Goal: Task Accomplishment & Management: Complete application form

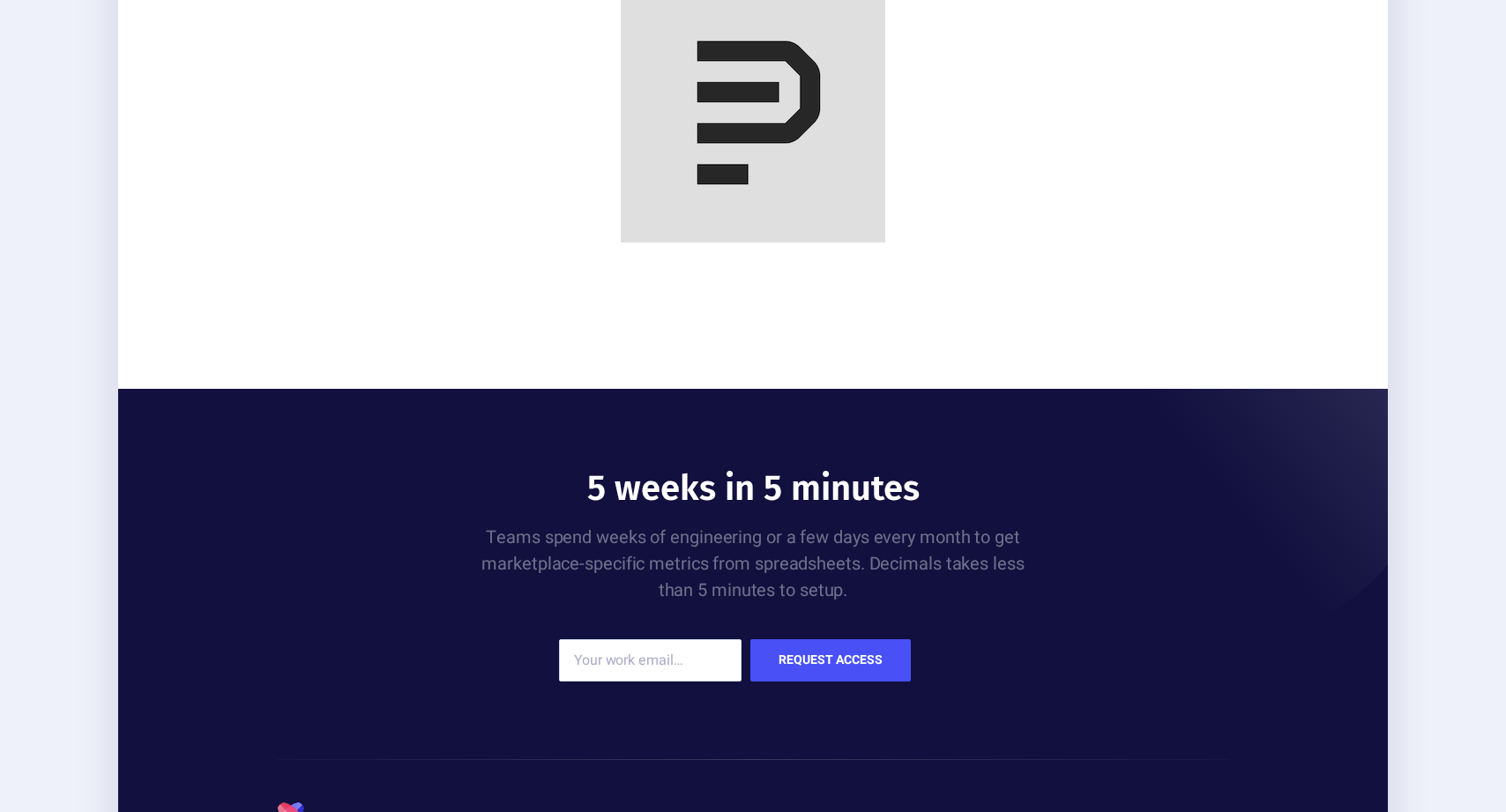
scroll to position [2572, 0]
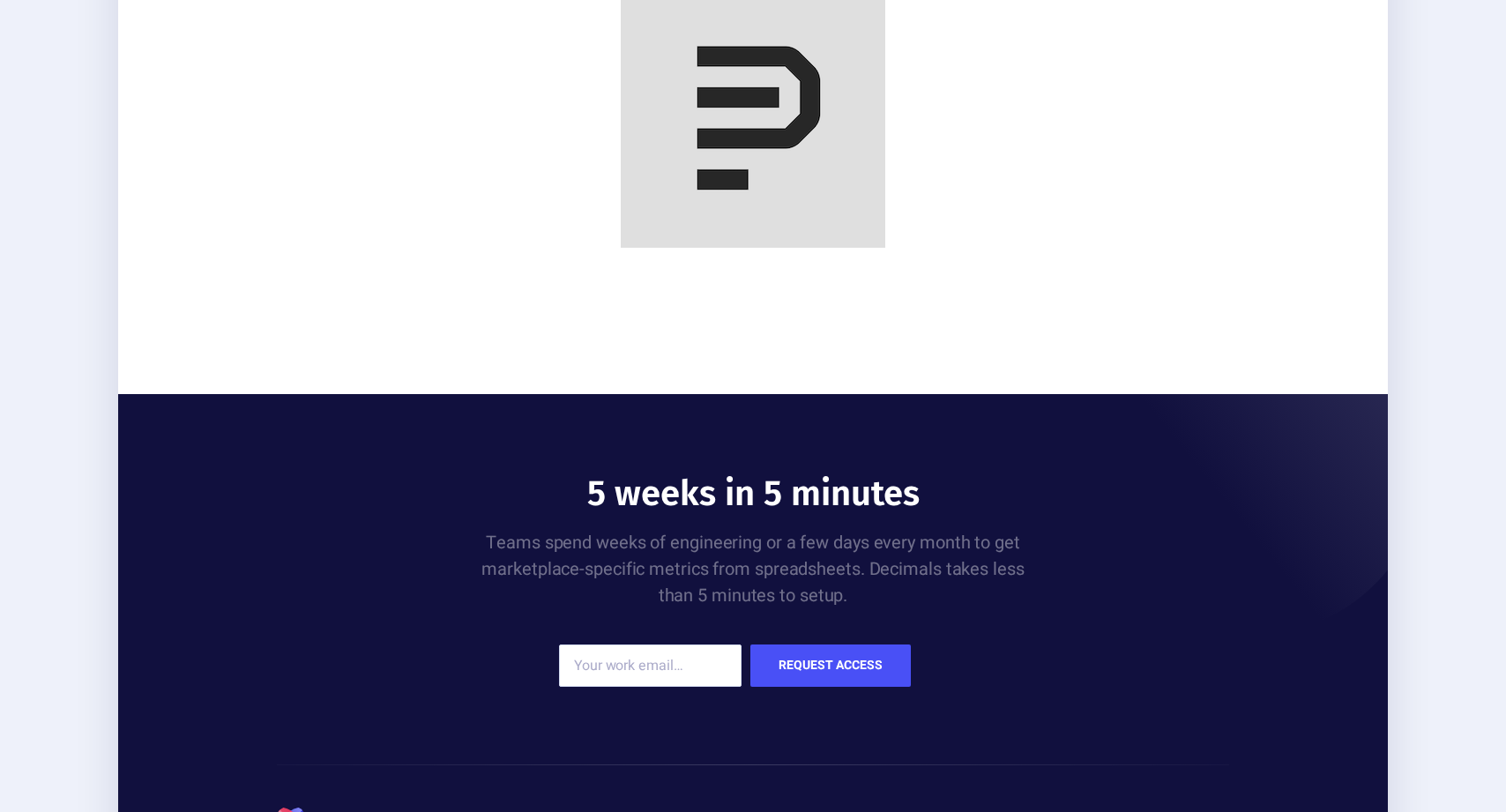
click at [719, 60] on img at bounding box center [753, 115] width 264 height 264
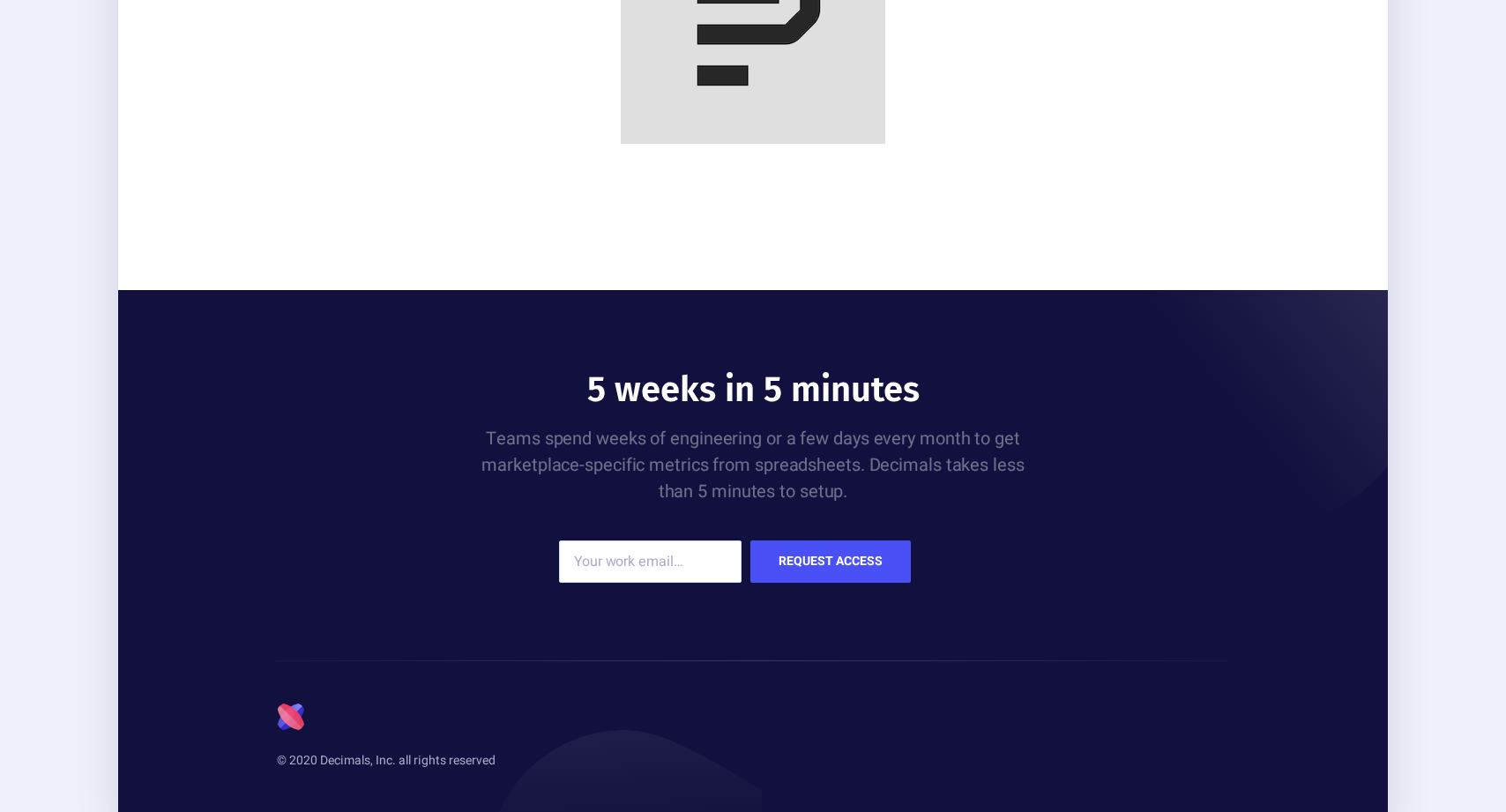
click at [274, 721] on div "Decimals" at bounding box center [753, 736] width 995 height 151
click at [279, 718] on icon "Decimals" at bounding box center [291, 717] width 28 height 28
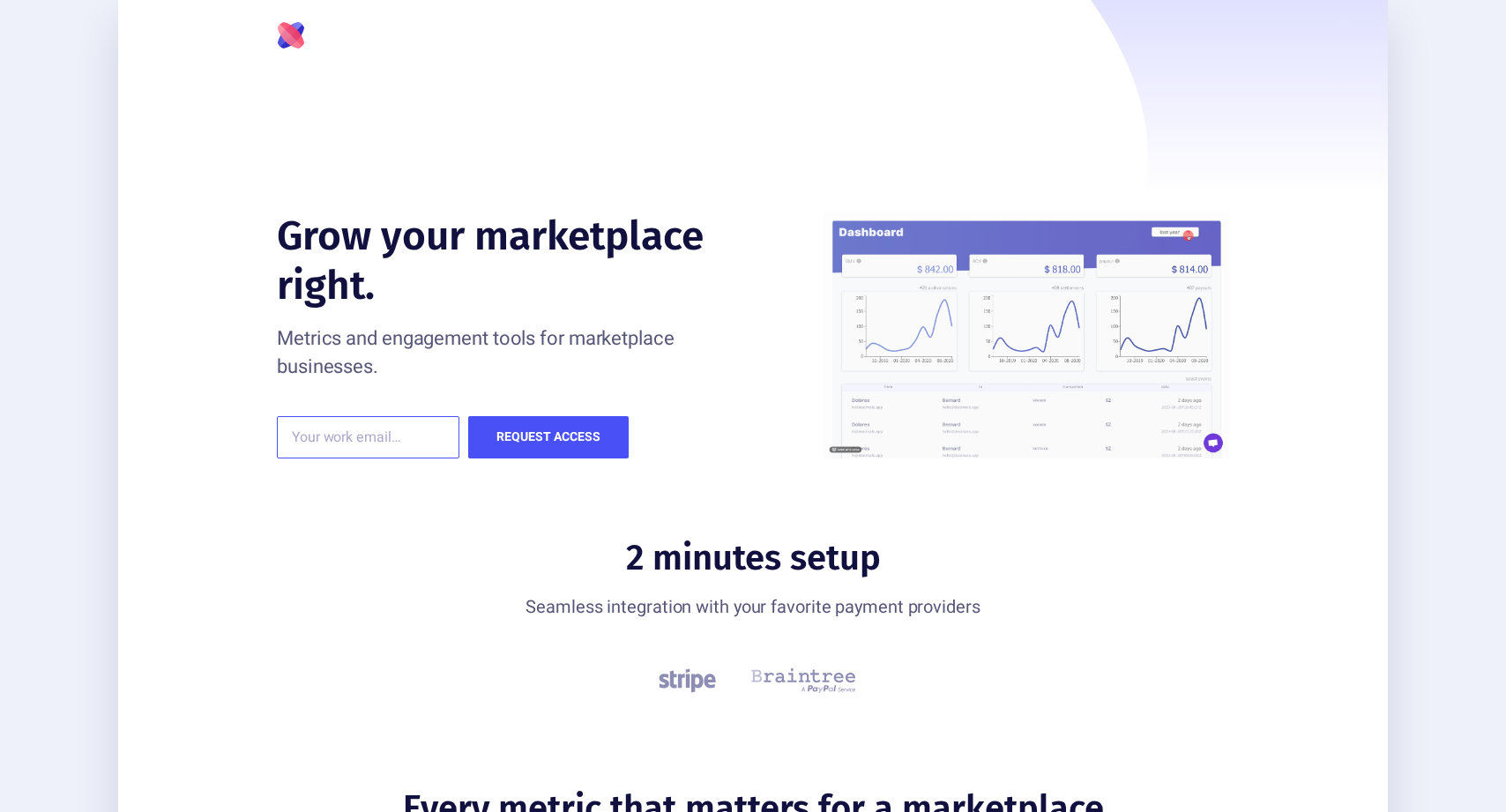
click at [349, 445] on input "email" at bounding box center [367, 438] width 182 height 43
type input "[PERSON_NAME]"
type input "[EMAIL_ADDRESS][DOMAIN_NAME]"
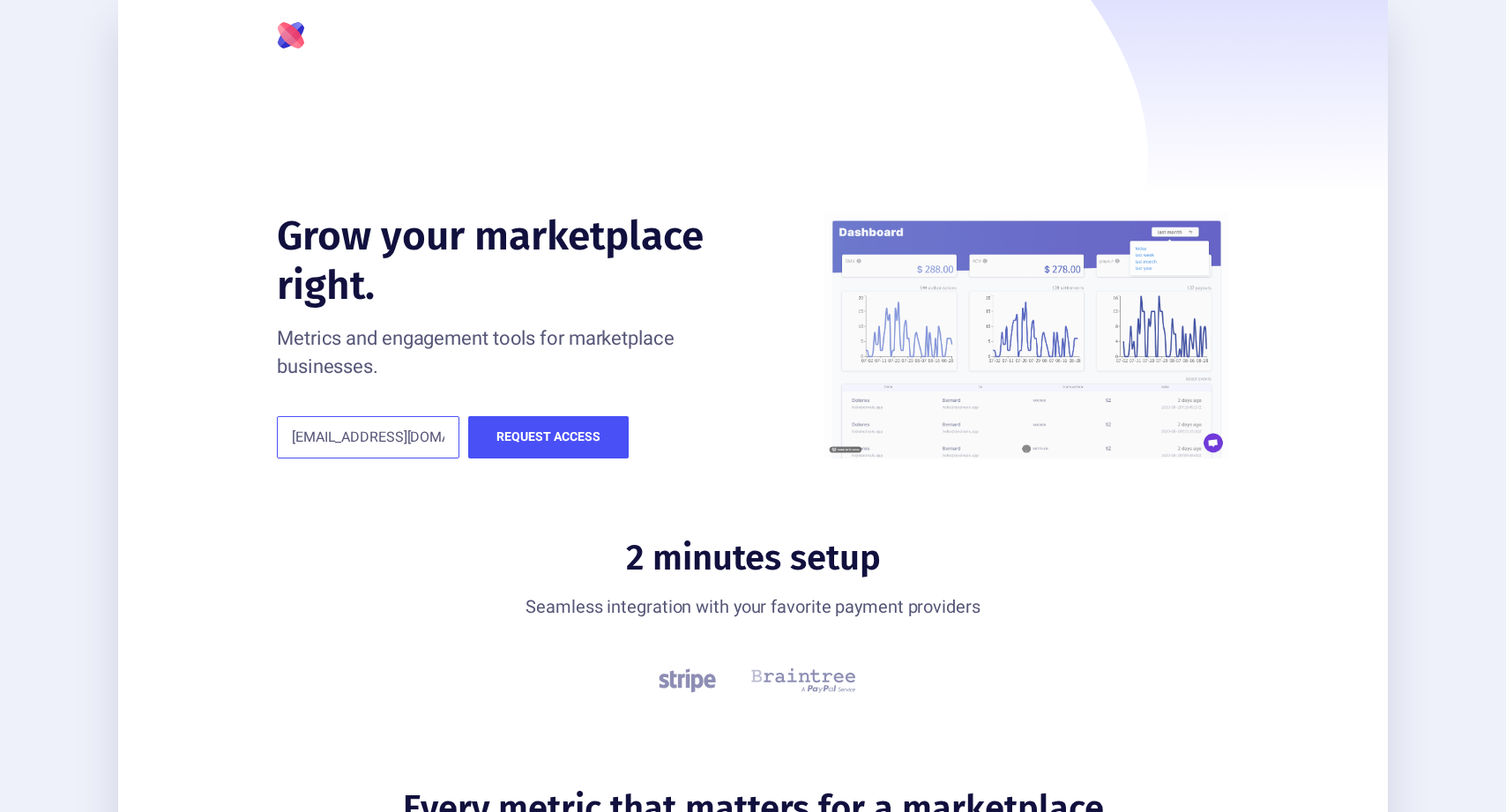
click at [468, 416] on button "Request access" at bounding box center [548, 438] width 160 height 43
